Goal: Book appointment/travel/reservation

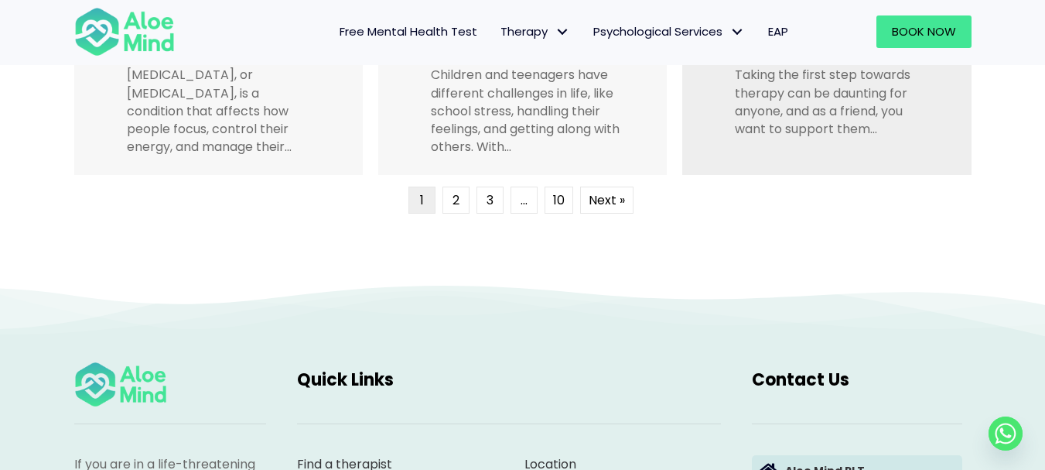
scroll to position [3973, 0]
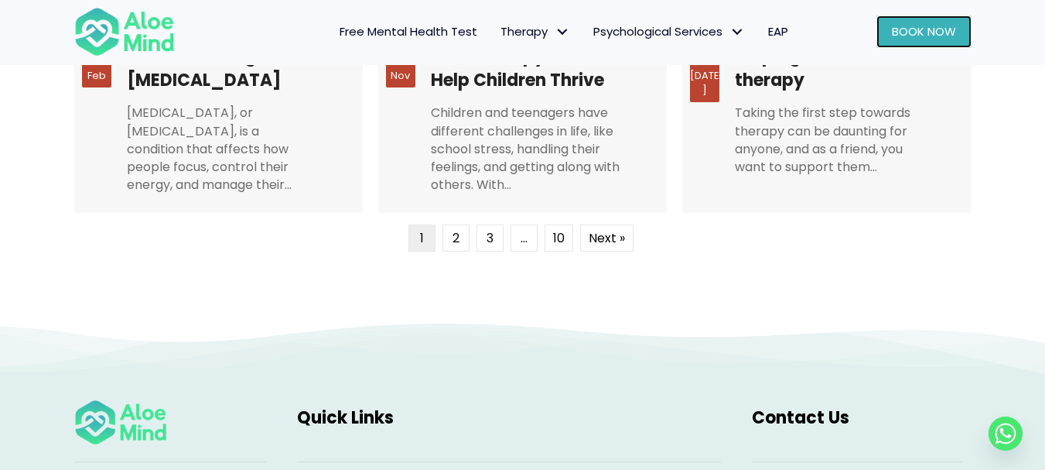
click at [907, 36] on span "Book Now" at bounding box center [924, 31] width 64 height 16
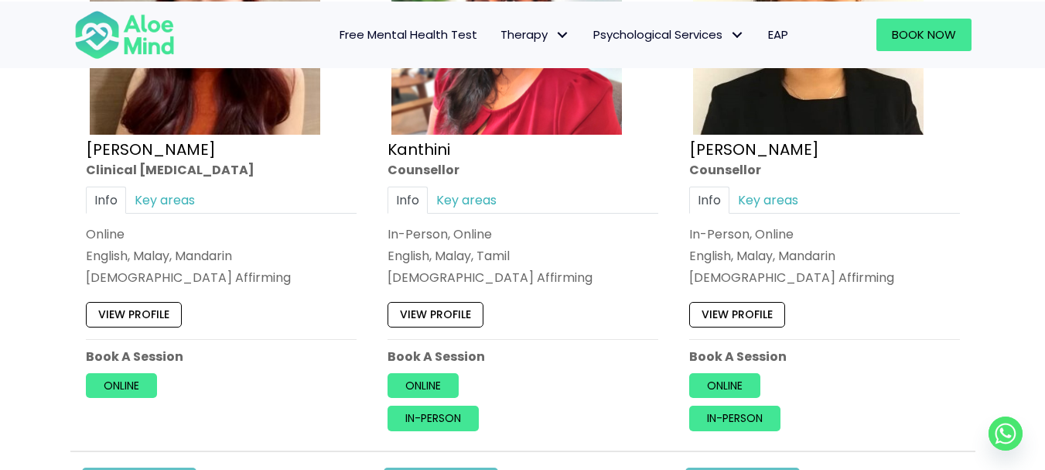
scroll to position [3327, 0]
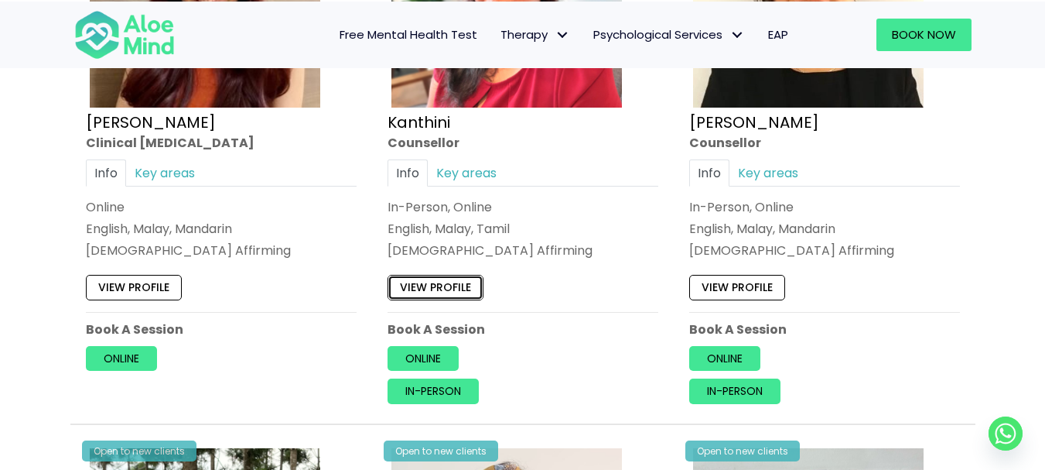
click at [441, 294] on link "View profile" at bounding box center [436, 287] width 96 height 25
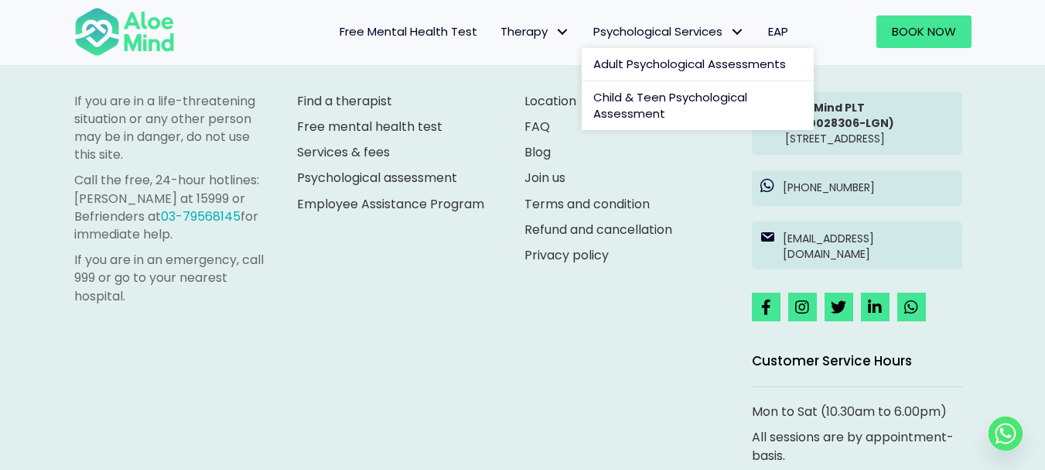
scroll to position [1392, 0]
